Goal: Navigation & Orientation: Find specific page/section

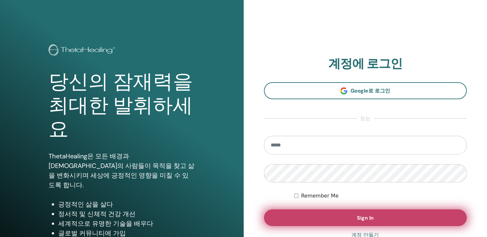
type input "**********"
click at [310, 222] on button "Sign In" at bounding box center [365, 218] width 203 height 17
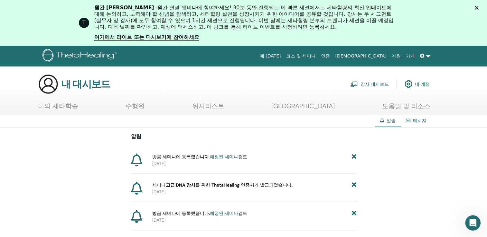
click at [139, 190] on icon at bounding box center [136, 188] width 11 height 13
click at [158, 189] on p "2025-08-20" at bounding box center [254, 192] width 204 height 7
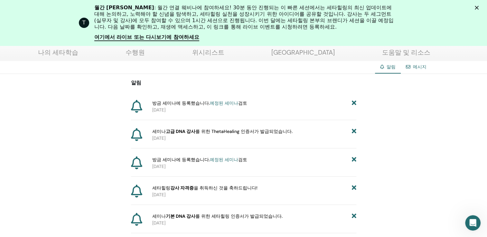
scroll to position [80, 0]
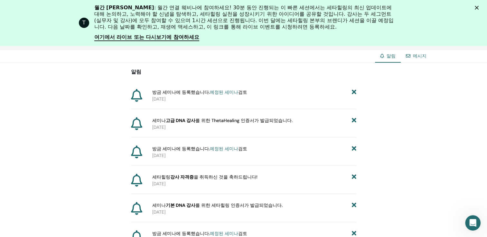
click at [421, 53] on link "메시지" at bounding box center [420, 56] width 14 height 6
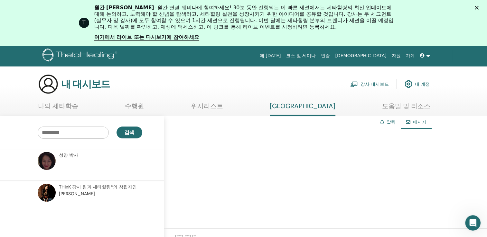
click at [68, 107] on link "나의 세타학습" at bounding box center [58, 108] width 40 height 13
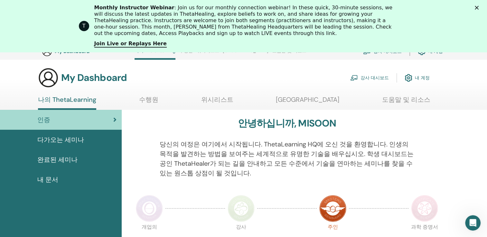
scroll to position [81, 0]
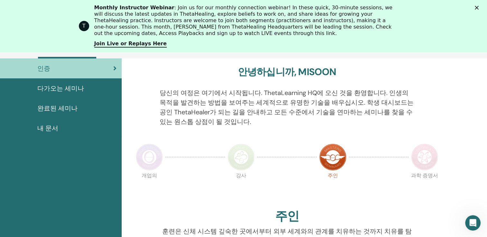
click at [51, 104] on span "완료된 세미나" at bounding box center [57, 109] width 40 height 10
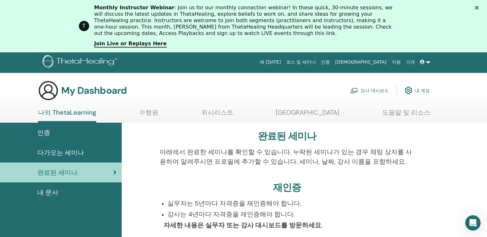
click at [62, 135] on div "인증" at bounding box center [60, 133] width 111 height 10
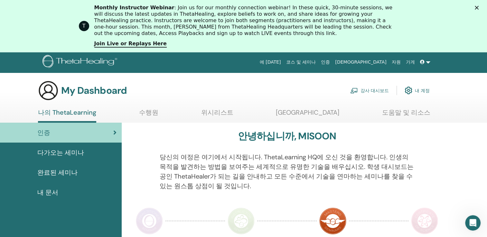
click at [54, 195] on span "내 문서" at bounding box center [47, 193] width 21 height 10
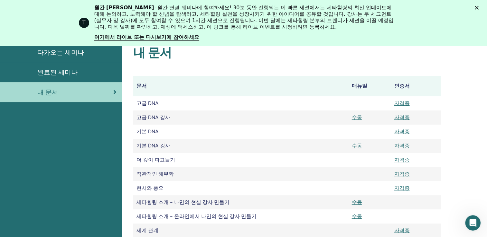
scroll to position [80, 0]
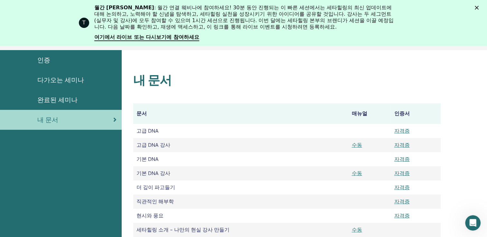
click at [60, 79] on span "다가오는 세미나" at bounding box center [60, 80] width 47 height 10
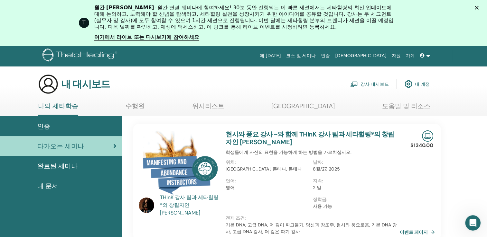
click at [141, 107] on link "수행원" at bounding box center [134, 108] width 19 height 13
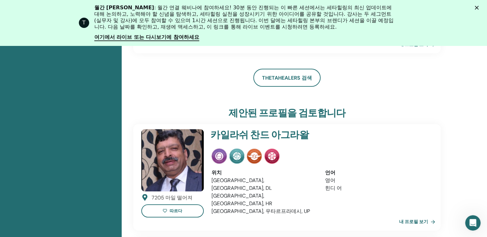
scroll to position [81, 0]
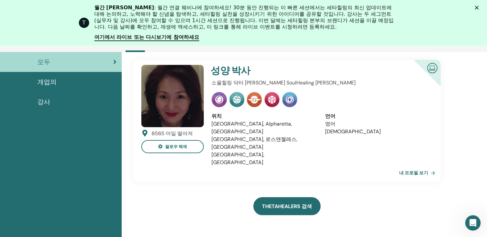
click at [301, 198] on link "ThetaHealers 검색" at bounding box center [286, 207] width 67 height 18
